Goal: Register for event/course

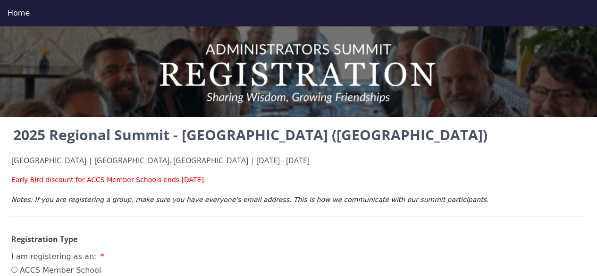
click at [373, 174] on p at bounding box center [298, 170] width 574 height 10
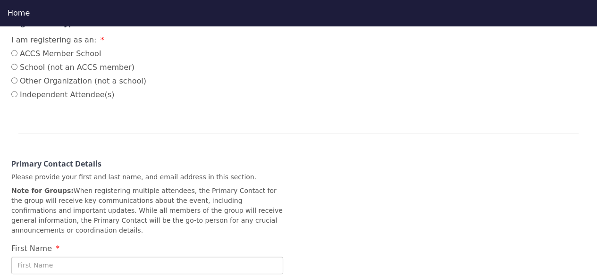
scroll to position [218, 0]
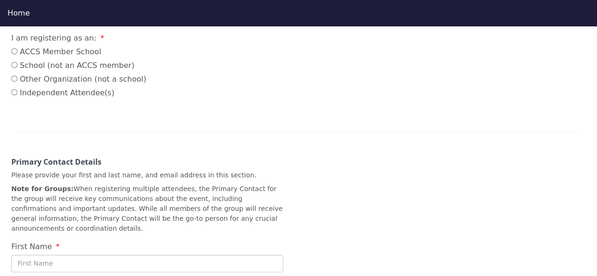
drag, startPoint x: 373, startPoint y: 174, endPoint x: 269, endPoint y: 151, distance: 105.7
click at [269, 151] on div "Primary Contact Details Please provide your first and last name, and email addr…" at bounding box center [147, 190] width 272 height 87
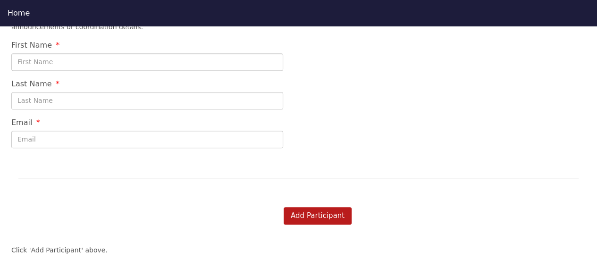
scroll to position [423, 0]
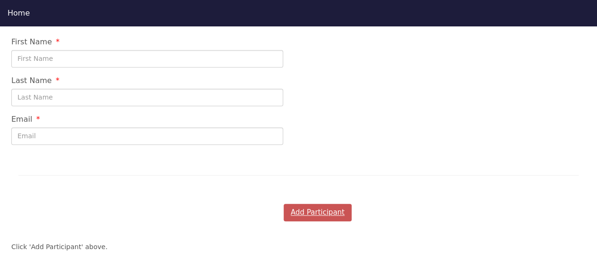
click at [311, 204] on button "Add Participant" at bounding box center [317, 212] width 68 height 17
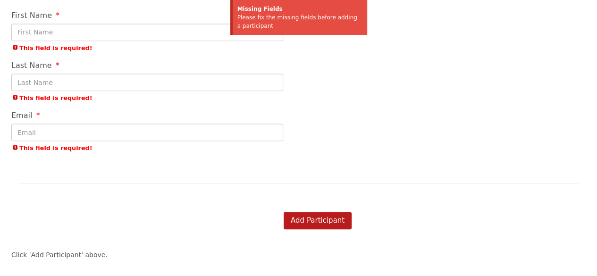
click at [47, 24] on input "First Name" at bounding box center [147, 32] width 272 height 17
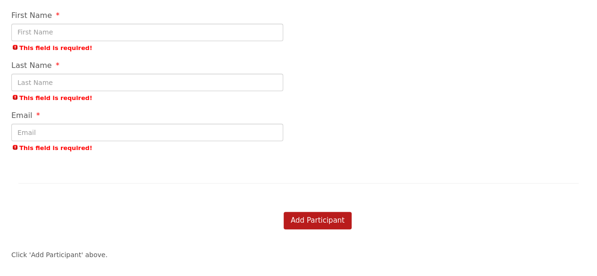
type input "[PERSON_NAME]"
type input "[EMAIL_ADDRESS][DOMAIN_NAME]"
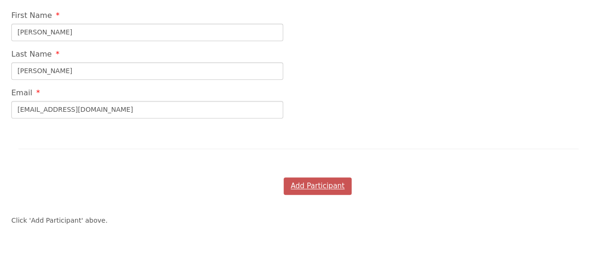
click at [311, 178] on button "Add Participant" at bounding box center [317, 185] width 68 height 17
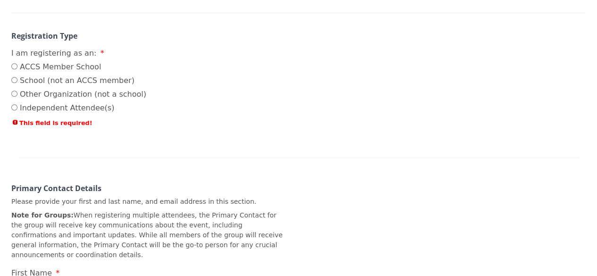
scroll to position [172, 0]
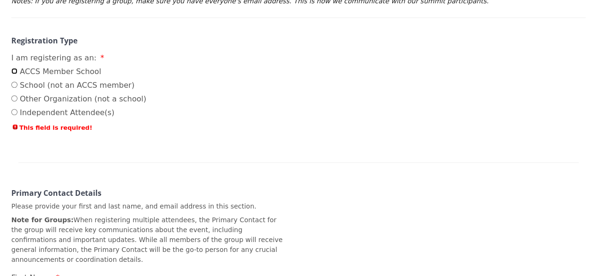
click at [12, 72] on input "ACCS Member School" at bounding box center [14, 71] width 6 height 6
radio input "true"
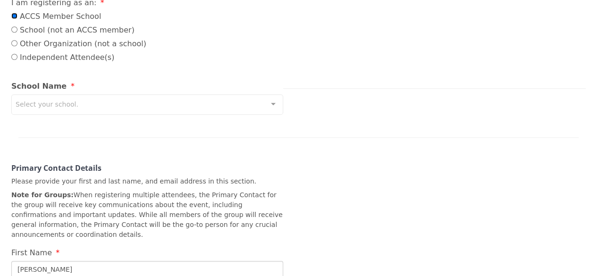
scroll to position [228, 0]
click at [166, 105] on div "Select your school." at bounding box center [147, 104] width 272 height 20
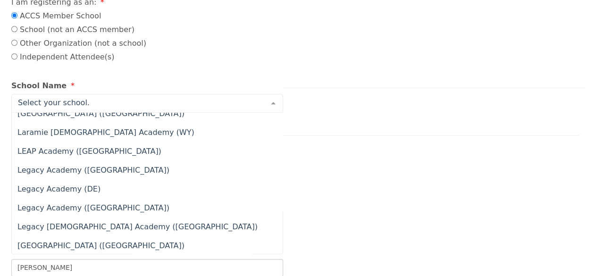
scroll to position [4879, 0]
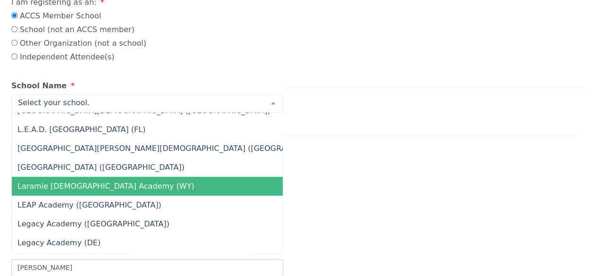
click at [189, 186] on span "Laramie [DEMOGRAPHIC_DATA] Academy (WY)" at bounding box center [218, 186] width 413 height 19
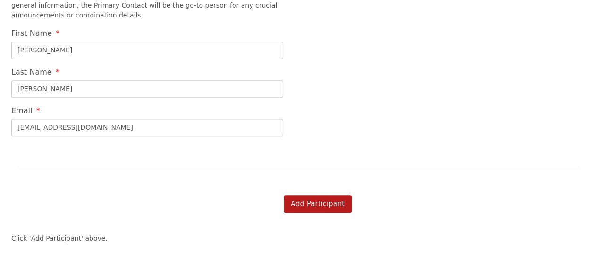
scroll to position [447, 0]
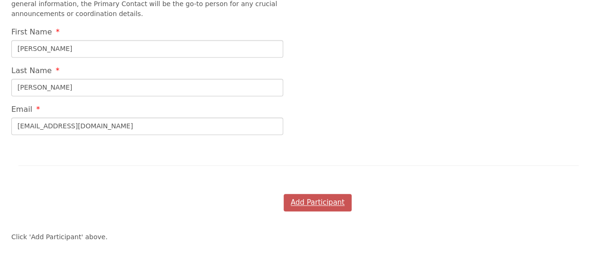
click at [324, 194] on button "Add Participant" at bounding box center [317, 202] width 68 height 17
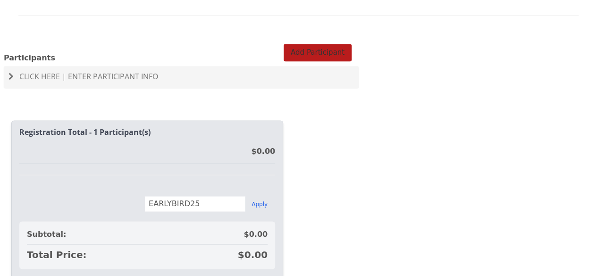
scroll to position [580, 0]
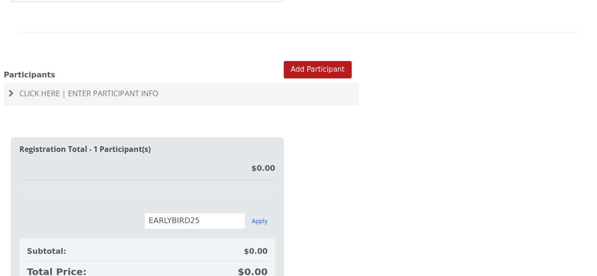
click at [46, 88] on span "Click Here | Enter Participant Info" at bounding box center [88, 93] width 139 height 10
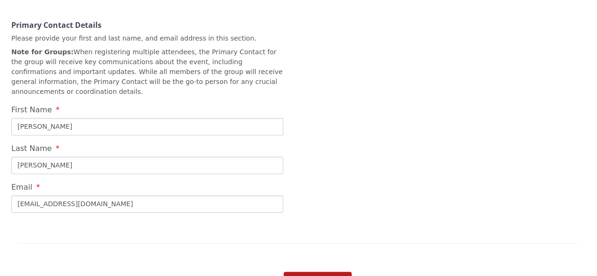
scroll to position [368, 0]
